Goal: Information Seeking & Learning: Learn about a topic

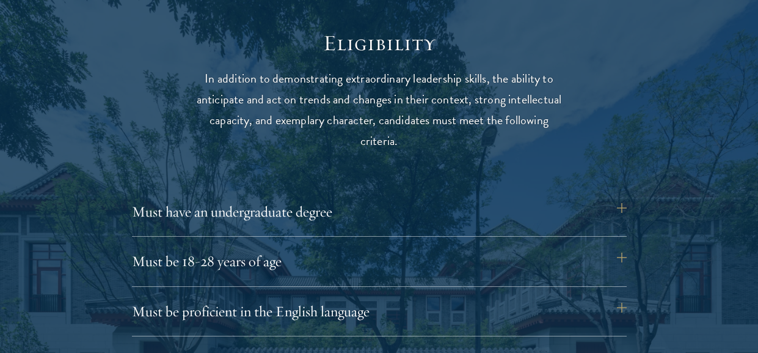
scroll to position [1558, 0]
click at [496, 210] on button "Must have an undergraduate degree" at bounding box center [385, 210] width 495 height 29
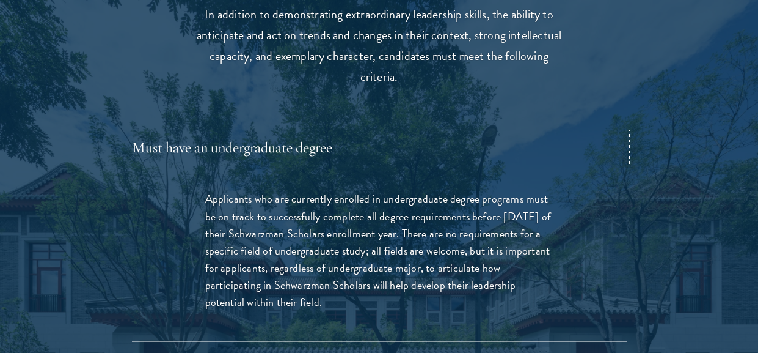
scroll to position [1623, 0]
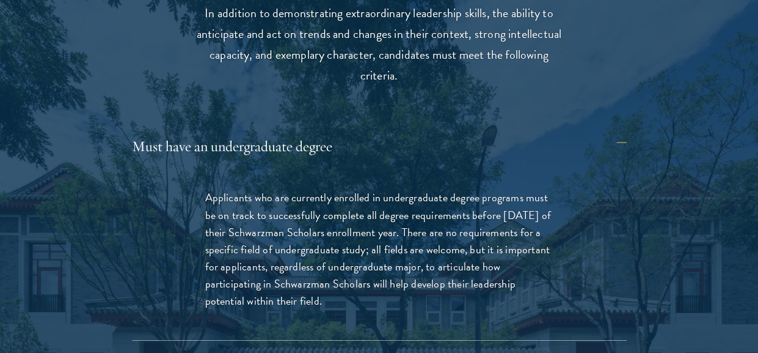
drag, startPoint x: 216, startPoint y: 184, endPoint x: 391, endPoint y: 297, distance: 208.2
click at [391, 297] on div "Applicants who are currently enrolled in undergraduate degree programs must be …" at bounding box center [380, 255] width 422 height 169
click at [178, 252] on div "Applicants who are currently enrolled in undergraduate degree programs must be …" at bounding box center [380, 255] width 422 height 169
drag, startPoint x: 207, startPoint y: 193, endPoint x: 329, endPoint y: 318, distance: 175.0
click at [329, 318] on div "Applicants who are currently enrolled in undergraduate degree programs must be …" at bounding box center [380, 255] width 422 height 169
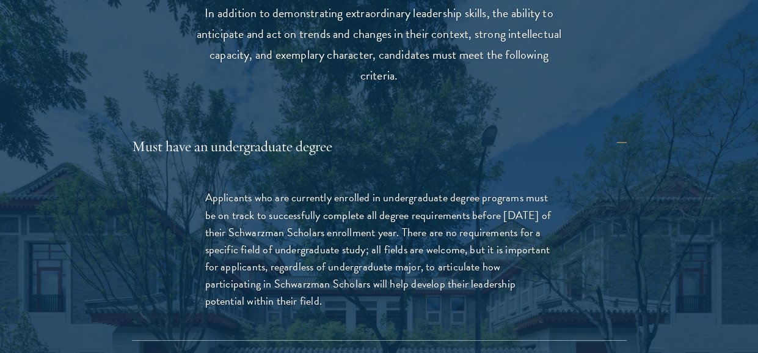
copy p "Applicants who are currently enrolled in undergraduate degree programs must be …"
click at [623, 141] on button "Must have an undergraduate degree" at bounding box center [385, 145] width 495 height 29
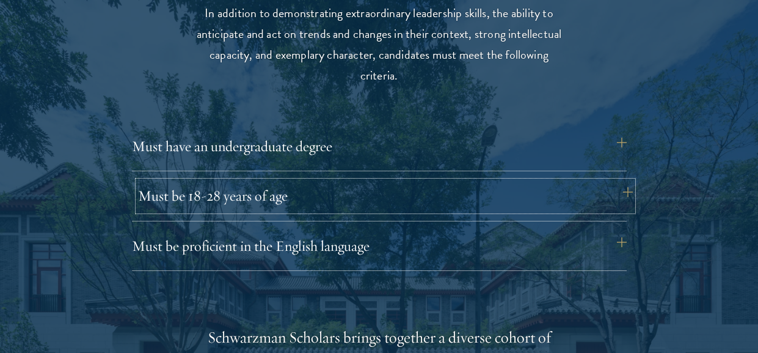
click at [584, 207] on button "Must be 18-28 years of age" at bounding box center [385, 195] width 495 height 29
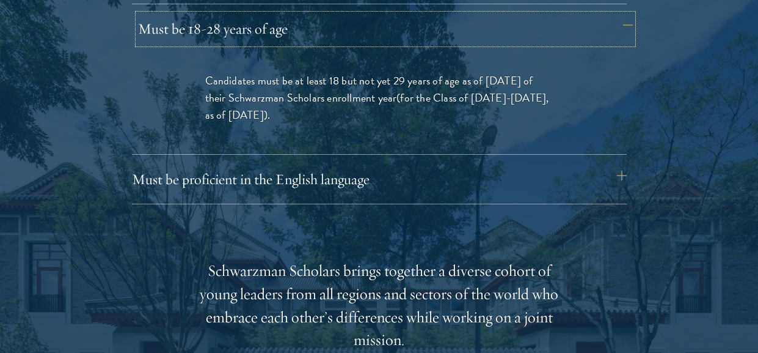
scroll to position [1796, 0]
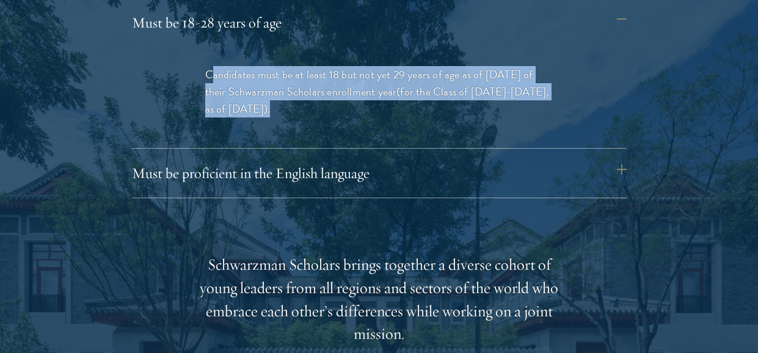
drag, startPoint x: 209, startPoint y: 74, endPoint x: 290, endPoint y: 119, distance: 92.2
click at [290, 119] on div "Candidates must be at least 18 but not yet 29 years of age as of [DATE] of thei…" at bounding box center [380, 98] width 422 height 100
copy p "andidates must be at least 18 but not yet 29 years of age as of [DATE] of their…"
